Goal: Book appointment/travel/reservation: Book appointment/travel/reservation

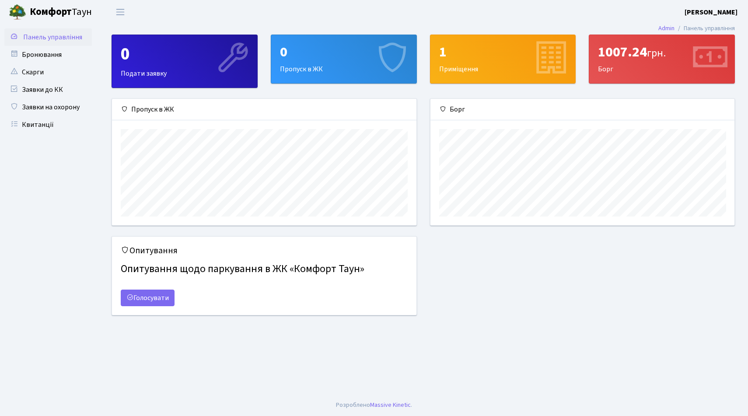
scroll to position [126, 304]
click at [314, 58] on div "0" at bounding box center [344, 52] width 128 height 17
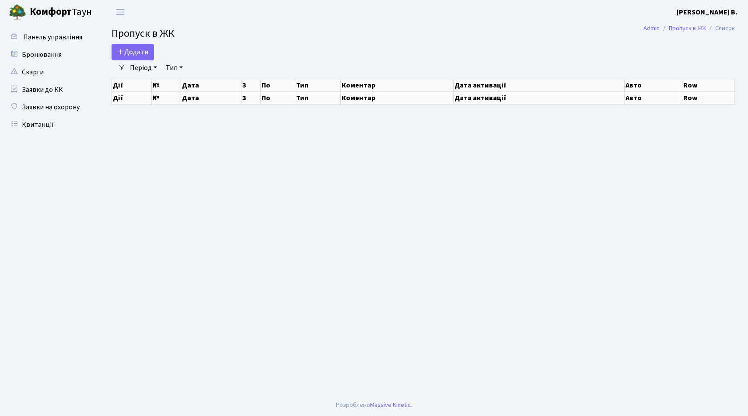
select select "25"
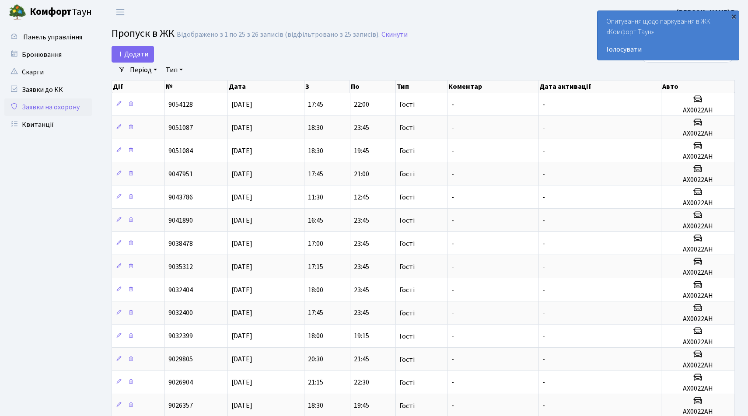
click at [734, 19] on div "×" at bounding box center [733, 16] width 9 height 9
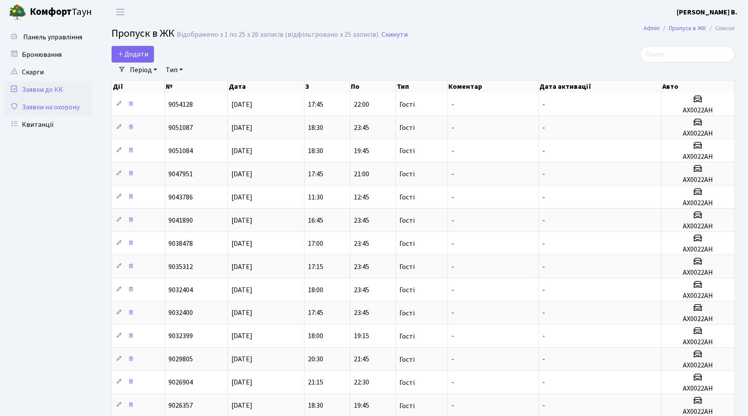
click at [43, 89] on link "Заявки до КК" at bounding box center [47, 89] width 87 height 17
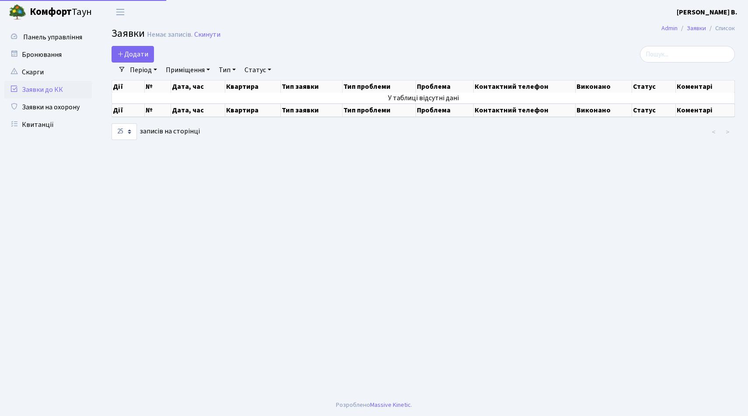
select select "25"
click at [39, 74] on link "Скарги" at bounding box center [47, 71] width 87 height 17
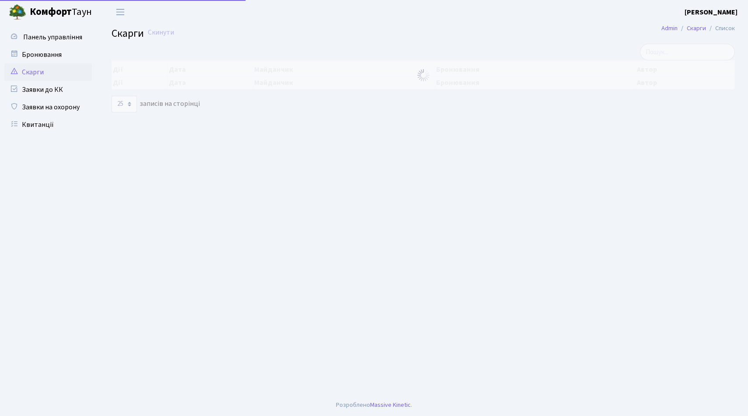
select select "25"
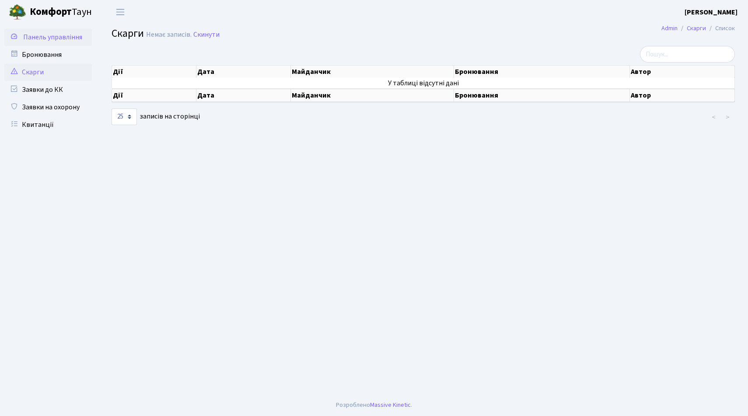
click at [42, 38] on span "Панель управління" at bounding box center [52, 37] width 59 height 10
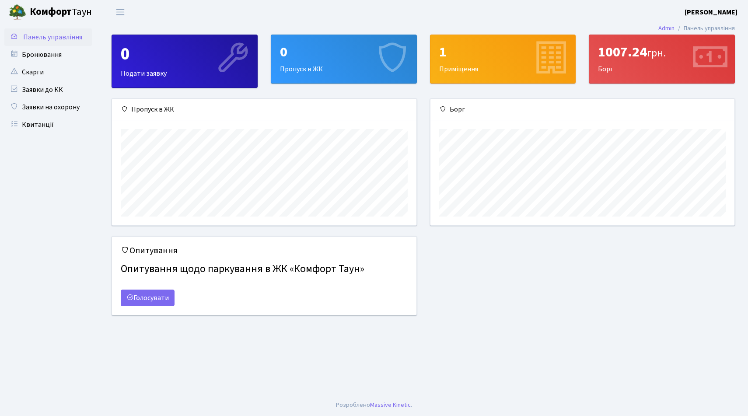
scroll to position [126, 304]
click at [635, 60] on div "1007.24 грн." at bounding box center [662, 52] width 128 height 17
click at [345, 54] on div "0" at bounding box center [344, 52] width 128 height 17
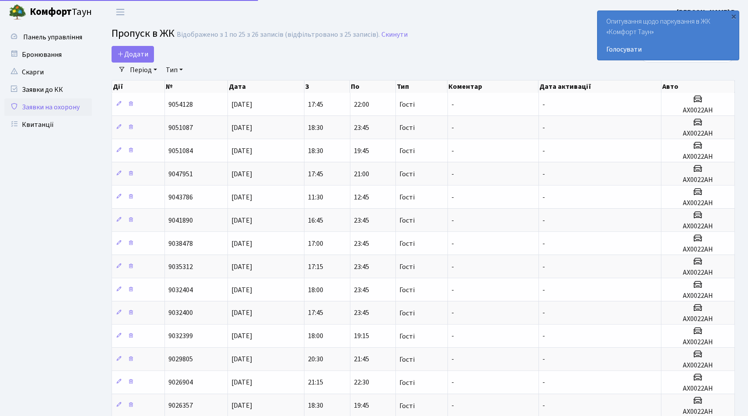
select select "25"
click at [135, 54] on span "Додати" at bounding box center [132, 54] width 31 height 10
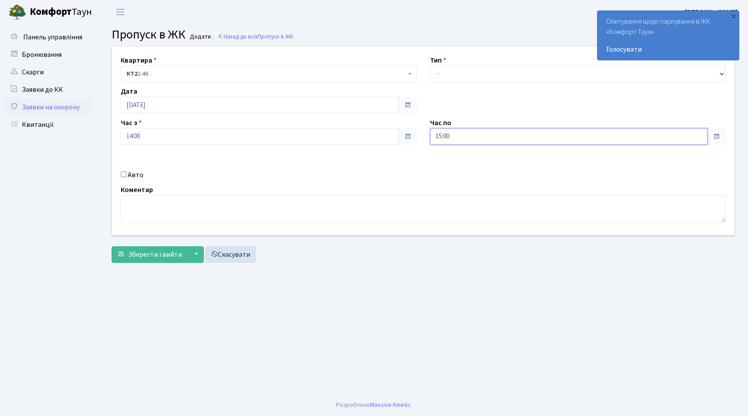
click at [461, 136] on input "15:00" at bounding box center [569, 136] width 278 height 17
click at [457, 239] on icon at bounding box center [454, 235] width 24 height 24
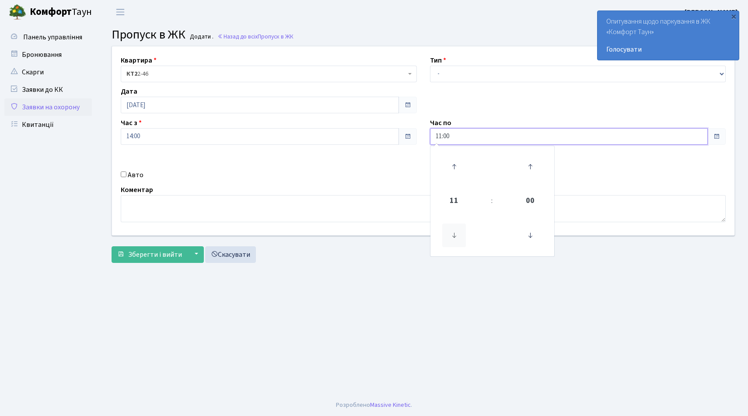
click at [457, 239] on icon at bounding box center [454, 235] width 24 height 24
click at [458, 239] on icon at bounding box center [454, 235] width 24 height 24
click at [458, 238] on icon at bounding box center [454, 235] width 24 height 24
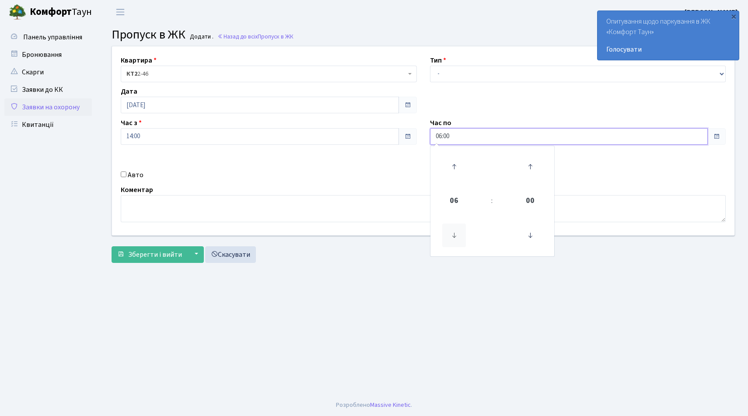
click at [458, 238] on icon at bounding box center [454, 235] width 24 height 24
click at [457, 238] on icon at bounding box center [454, 235] width 24 height 24
click at [458, 238] on icon at bounding box center [454, 235] width 24 height 24
click at [457, 238] on icon at bounding box center [454, 235] width 24 height 24
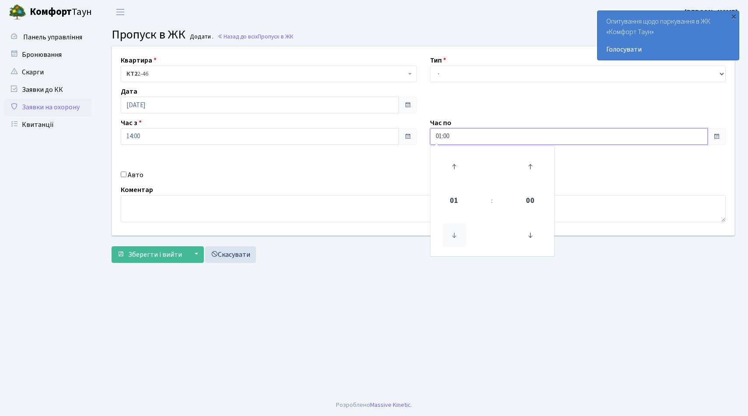
click at [458, 239] on icon at bounding box center [454, 235] width 24 height 24
click at [458, 238] on icon at bounding box center [454, 235] width 24 height 24
click at [456, 166] on icon at bounding box center [454, 167] width 24 height 24
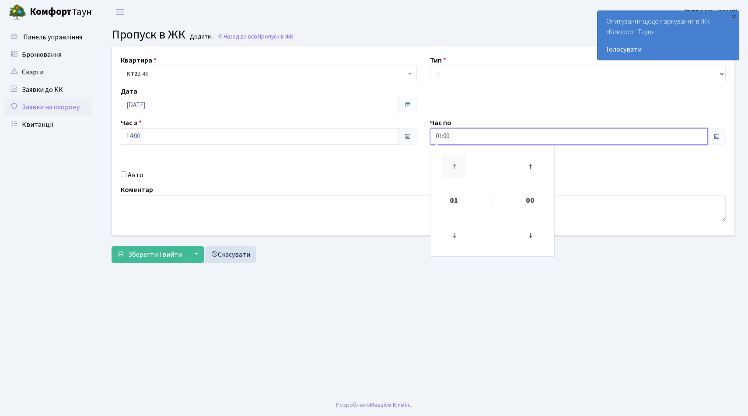
click at [456, 166] on icon at bounding box center [454, 167] width 24 height 24
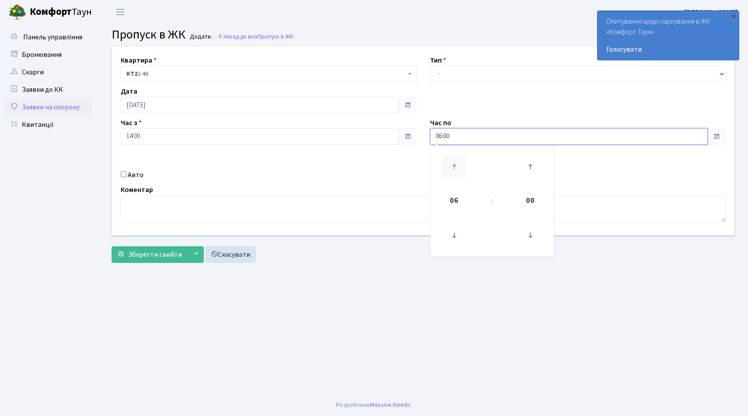
click at [456, 166] on icon at bounding box center [454, 167] width 24 height 24
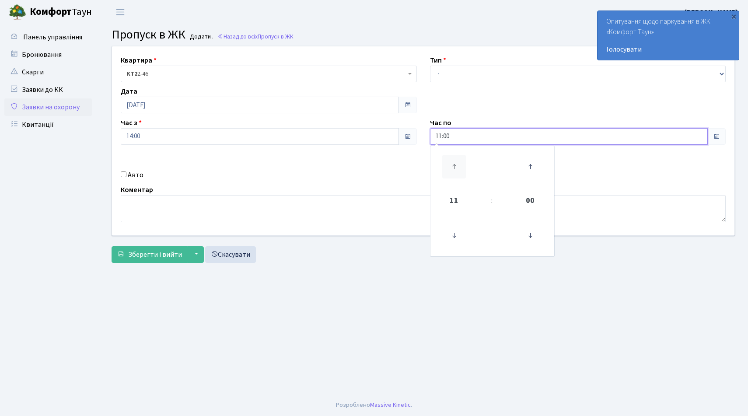
click at [456, 166] on icon at bounding box center [454, 167] width 24 height 24
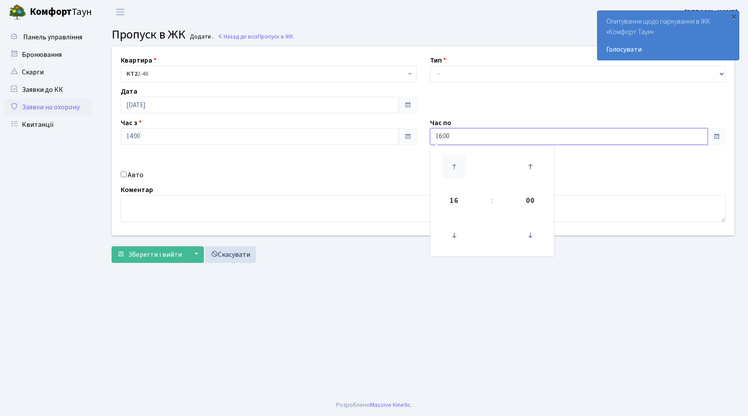
click at [456, 166] on icon at bounding box center [454, 167] width 24 height 24
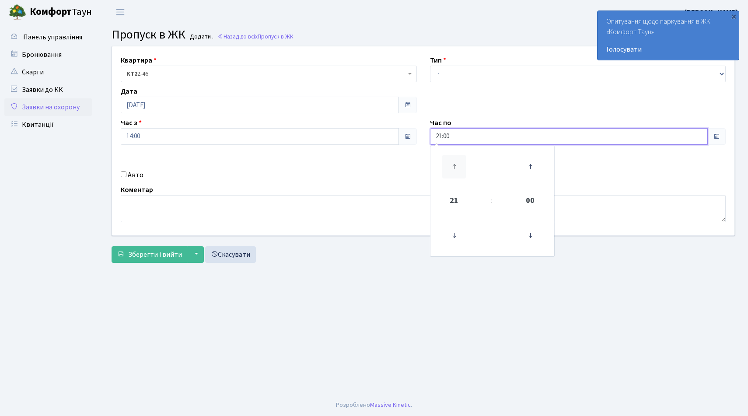
click at [456, 166] on icon at bounding box center [454, 167] width 24 height 24
click at [455, 234] on icon at bounding box center [454, 235] width 24 height 24
type input "23:00"
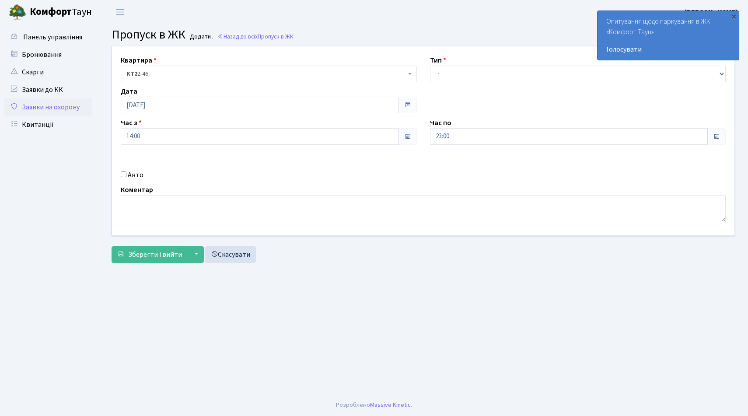
click at [385, 182] on div "Квартира <b>КТ2</b>&nbsp;&nbsp;&nbsp;2-46 КТ2 2-46 Тип - Доставка Таксі Гості С…" at bounding box center [422, 140] width 635 height 189
click at [502, 76] on select "- Доставка Таксі Гості Сервіс" at bounding box center [578, 74] width 296 height 17
select select "3"
click at [430, 66] on select "- Доставка Таксі Гості Сервіс" at bounding box center [578, 74] width 296 height 17
click at [122, 174] on input "Авто" at bounding box center [124, 174] width 6 height 6
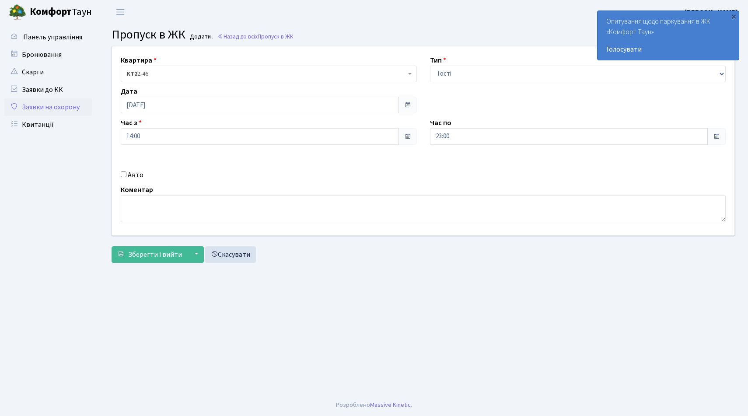
checkbox input "true"
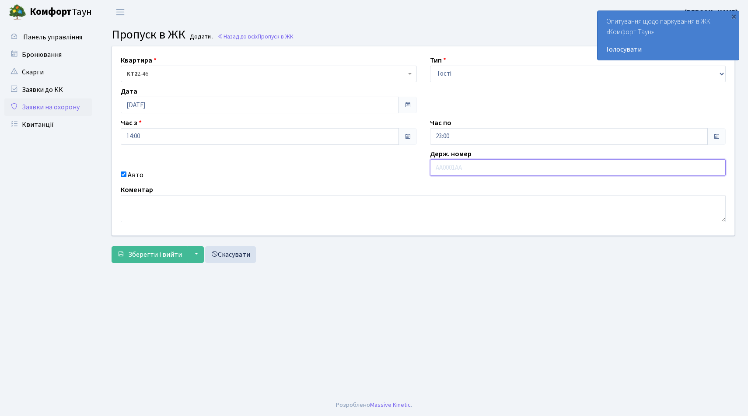
click at [468, 167] on input "text" at bounding box center [578, 167] width 296 height 17
type input "F"
type input "АХ0022АН"
click at [374, 187] on div "Коментар" at bounding box center [423, 203] width 618 height 38
click at [193, 255] on button "▼" at bounding box center [195, 254] width 17 height 17
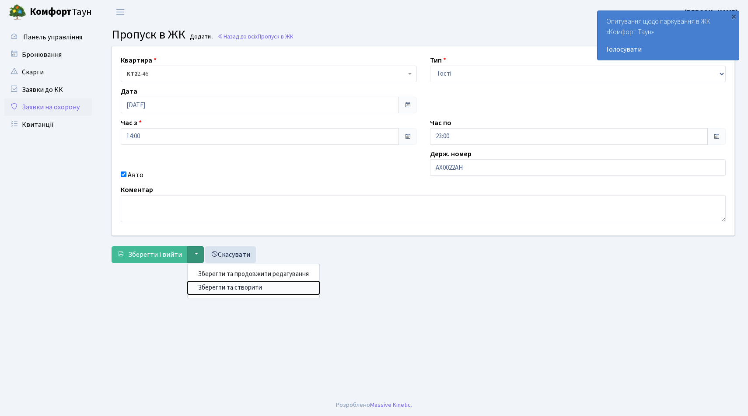
click at [223, 287] on button "Зберегти та створити" at bounding box center [254, 288] width 132 height 14
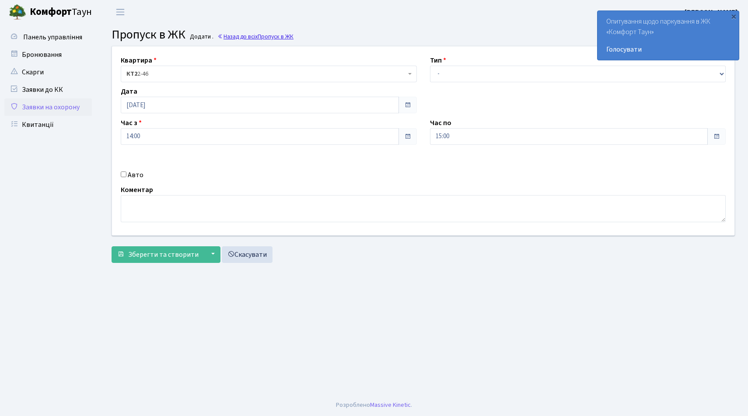
click at [238, 36] on link "Назад до всіх Пропуск в ЖК" at bounding box center [255, 36] width 76 height 8
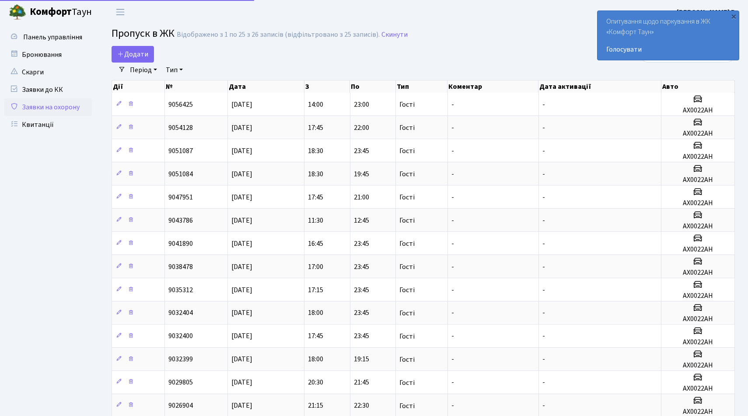
select select "25"
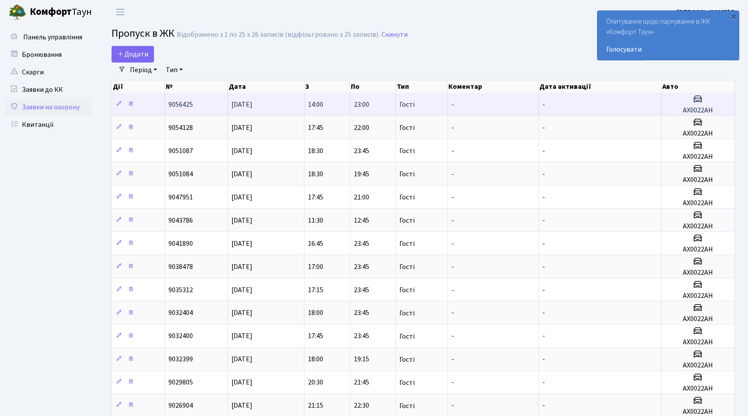
click at [696, 102] on icon at bounding box center [697, 99] width 10 height 10
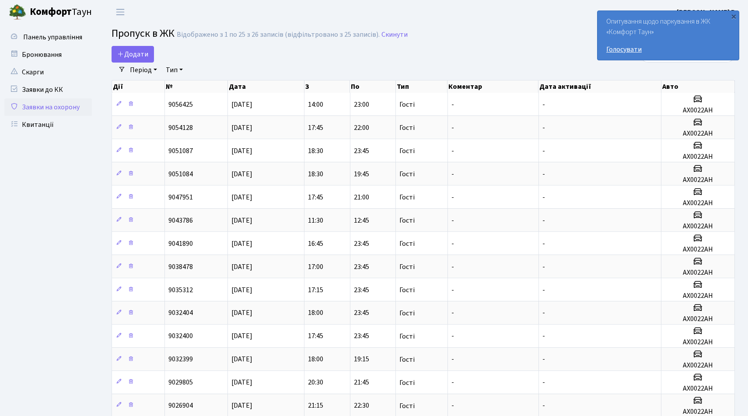
click at [628, 50] on link "Голосувати" at bounding box center [668, 49] width 124 height 10
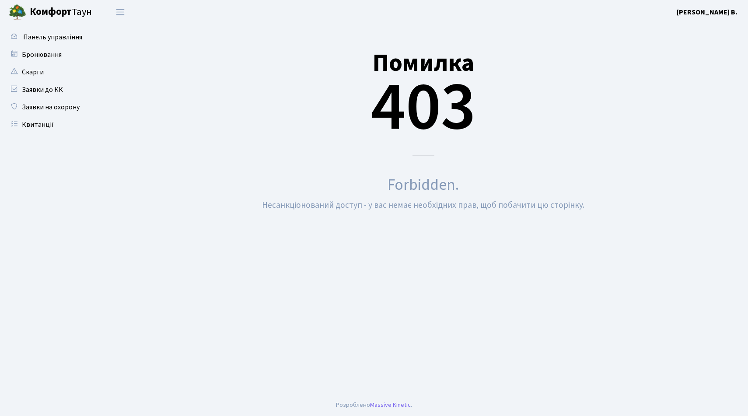
click at [301, 115] on div "Помилка 403" at bounding box center [422, 92] width 623 height 128
click at [125, 9] on span "Переключити навігацію" at bounding box center [120, 12] width 13 height 10
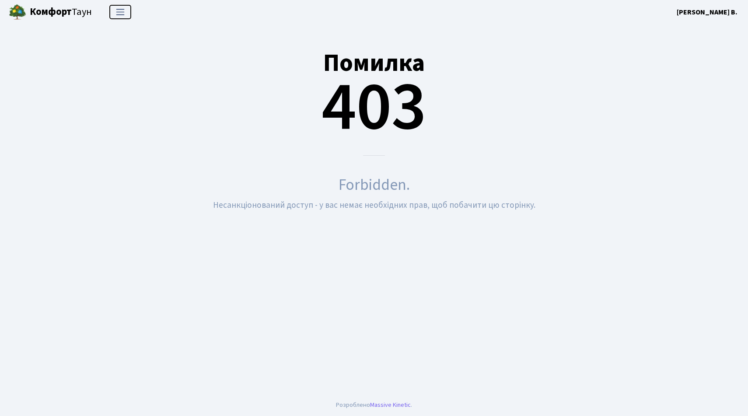
click at [125, 8] on span "Переключити навігацію" at bounding box center [120, 12] width 13 height 10
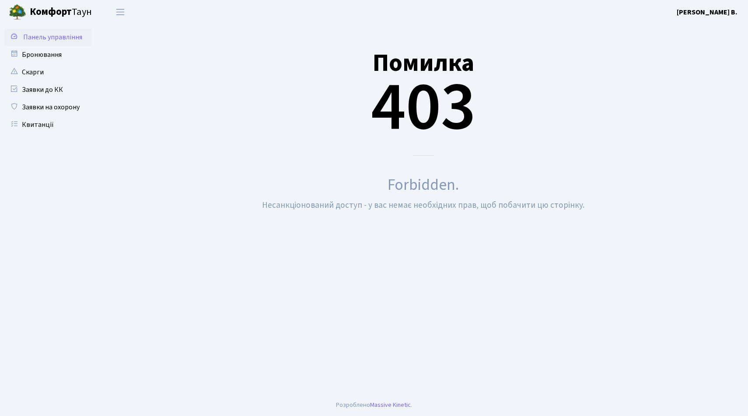
click at [49, 34] on span "Панель управління" at bounding box center [52, 37] width 59 height 10
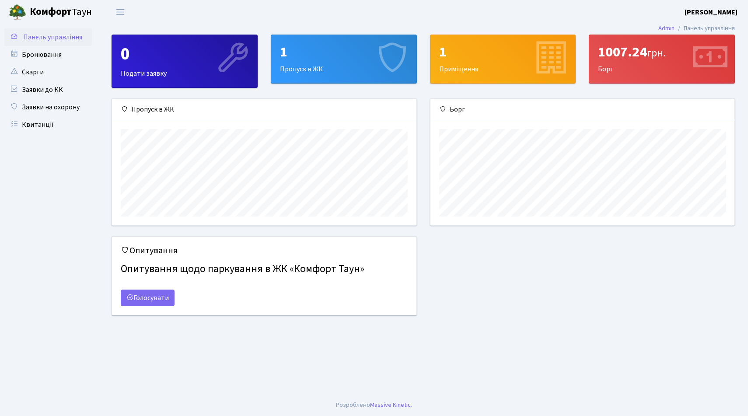
scroll to position [126, 304]
click at [45, 12] on b "Комфорт" at bounding box center [51, 12] width 42 height 14
click at [154, 301] on link "Голосувати" at bounding box center [148, 297] width 54 height 17
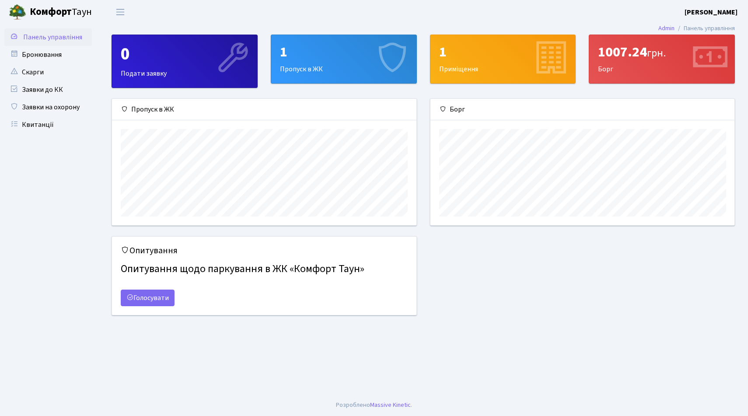
click at [724, 12] on b "[PERSON_NAME]" at bounding box center [710, 12] width 53 height 10
click at [671, 29] on link "Мій обліковий запис" at bounding box center [693, 28] width 87 height 14
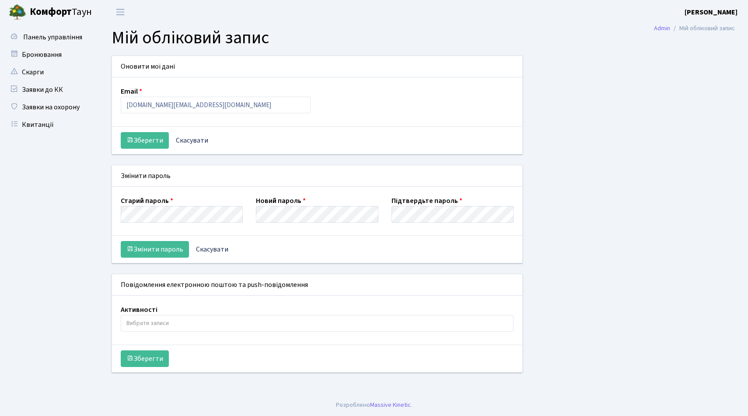
select select
click at [659, 27] on link "Admin" at bounding box center [662, 28] width 16 height 9
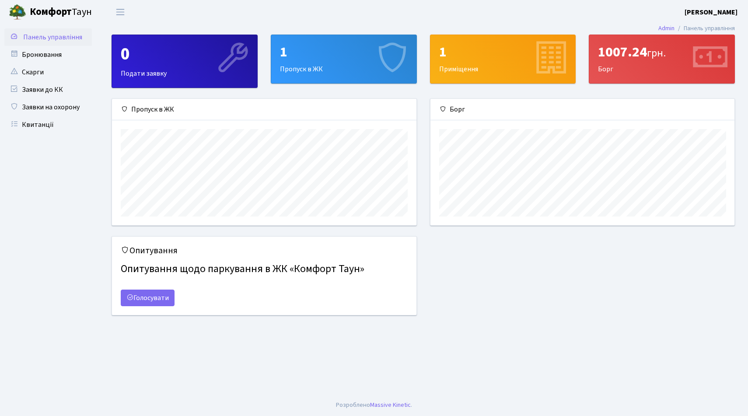
scroll to position [126, 304]
click at [498, 55] on div "1" at bounding box center [503, 52] width 128 height 17
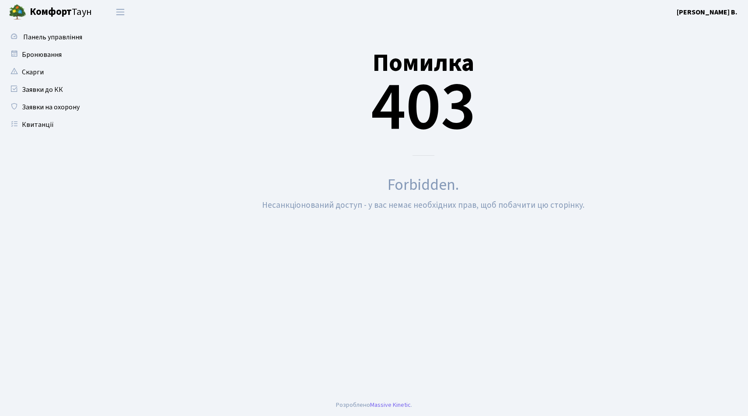
click at [710, 12] on b "[PERSON_NAME] В." at bounding box center [706, 12] width 61 height 10
click at [33, 55] on link "Бронювання" at bounding box center [47, 54] width 87 height 17
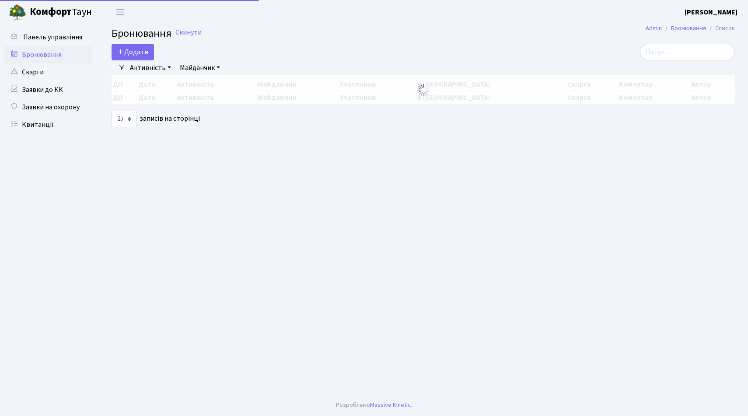
select select "25"
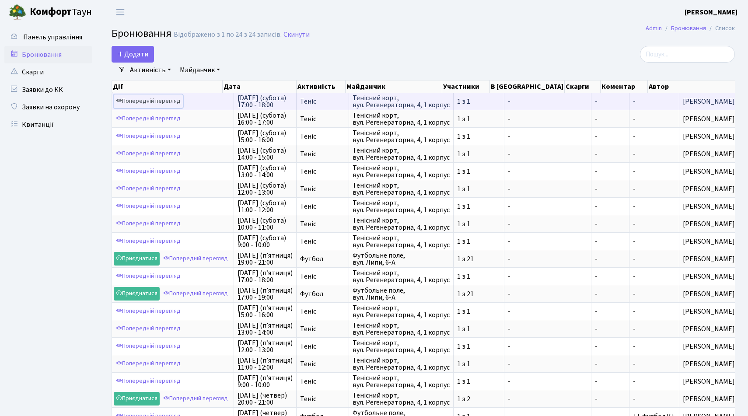
click at [144, 101] on link "Попередній перегляд" at bounding box center [148, 101] width 69 height 14
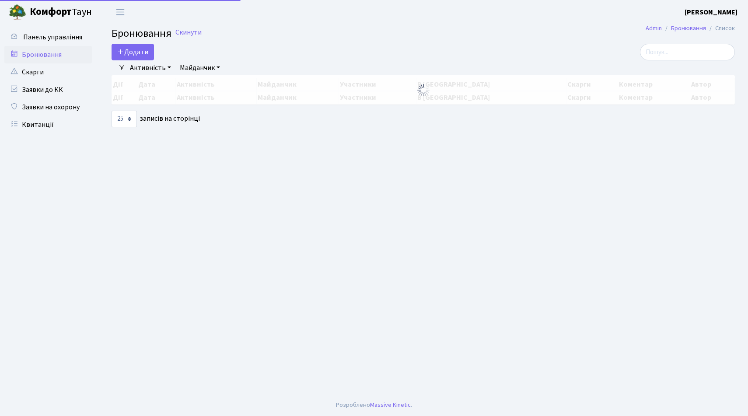
select select "25"
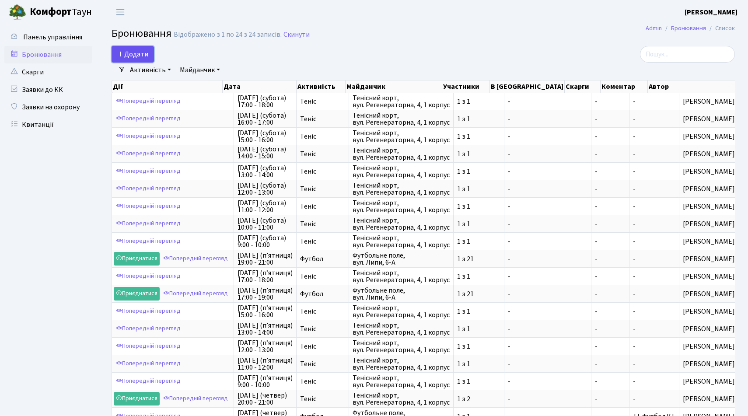
click at [142, 52] on button "Додати" at bounding box center [132, 54] width 42 height 17
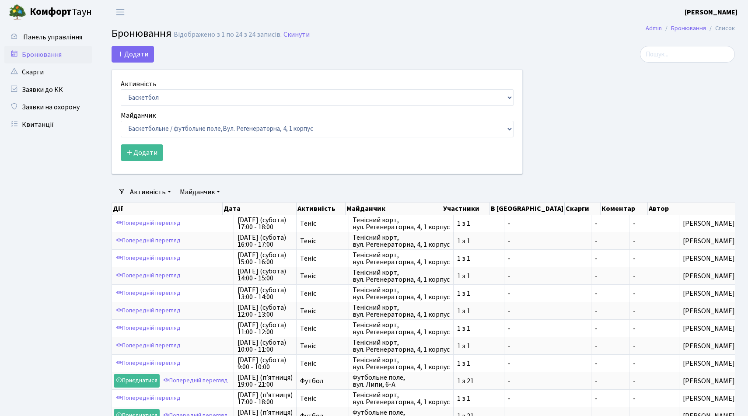
click at [205, 106] on form "Активність Баскетбол Волейбол Йога Катання на роликах Настільний теніс [PERSON_…" at bounding box center [317, 120] width 393 height 82
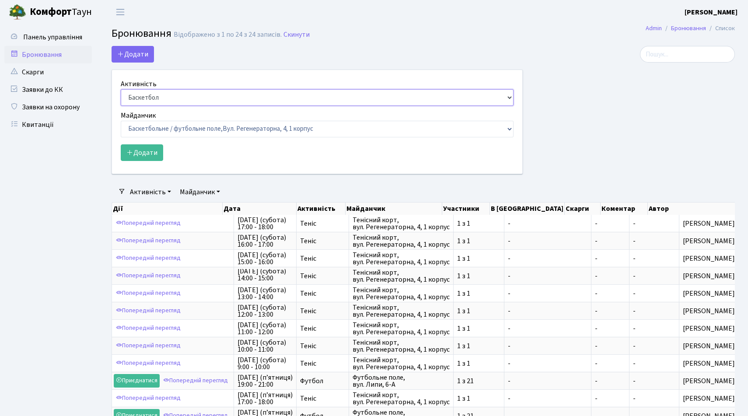
click at [206, 100] on select "Баскетбол Волейбол Йога Катання на роликах Настільний теніс Теніс Футбол Фітнес" at bounding box center [317, 97] width 393 height 17
select select "1"
click at [121, 89] on select "Баскетбол Волейбол Йога Катання на роликах Настільний теніс Теніс Футбол Фітнес" at bounding box center [317, 97] width 393 height 17
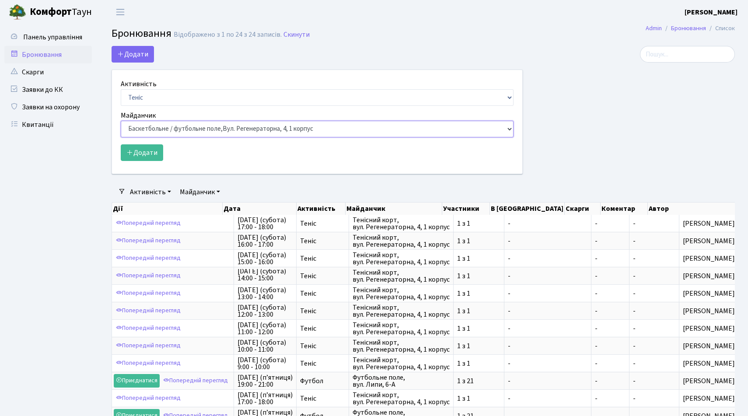
click at [338, 129] on select "Баскетбольне / футбольне поле, Вул. Регенераторна, 4, 1 корпус Баскетбольне пол…" at bounding box center [317, 129] width 393 height 17
select select "1"
click at [121, 121] on select "Баскетбольне / футбольне поле, Вул. Регенераторна, 4, 1 корпус Баскетбольне пол…" at bounding box center [317, 129] width 393 height 17
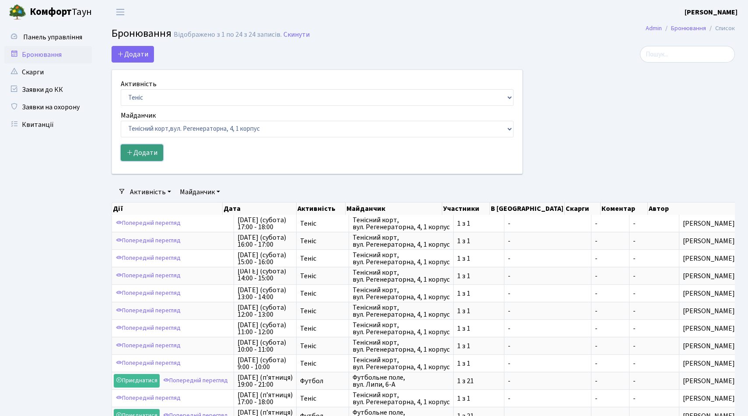
click at [145, 151] on button "Додати" at bounding box center [142, 152] width 42 height 17
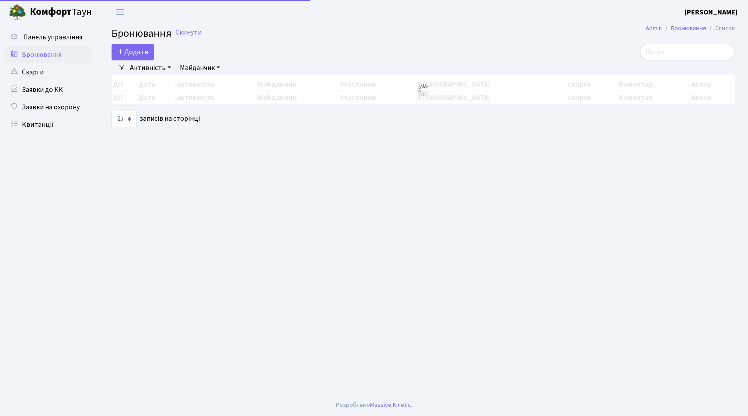
select select "25"
